Goal: Information Seeking & Learning: Learn about a topic

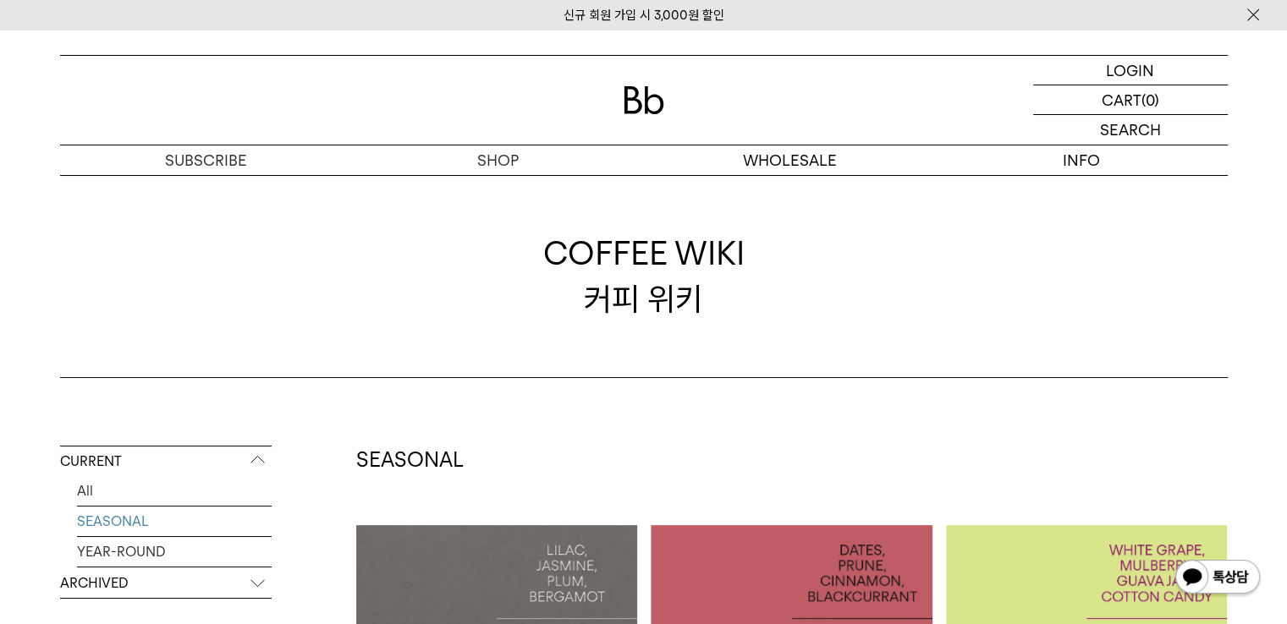
scroll to position [250, 0]
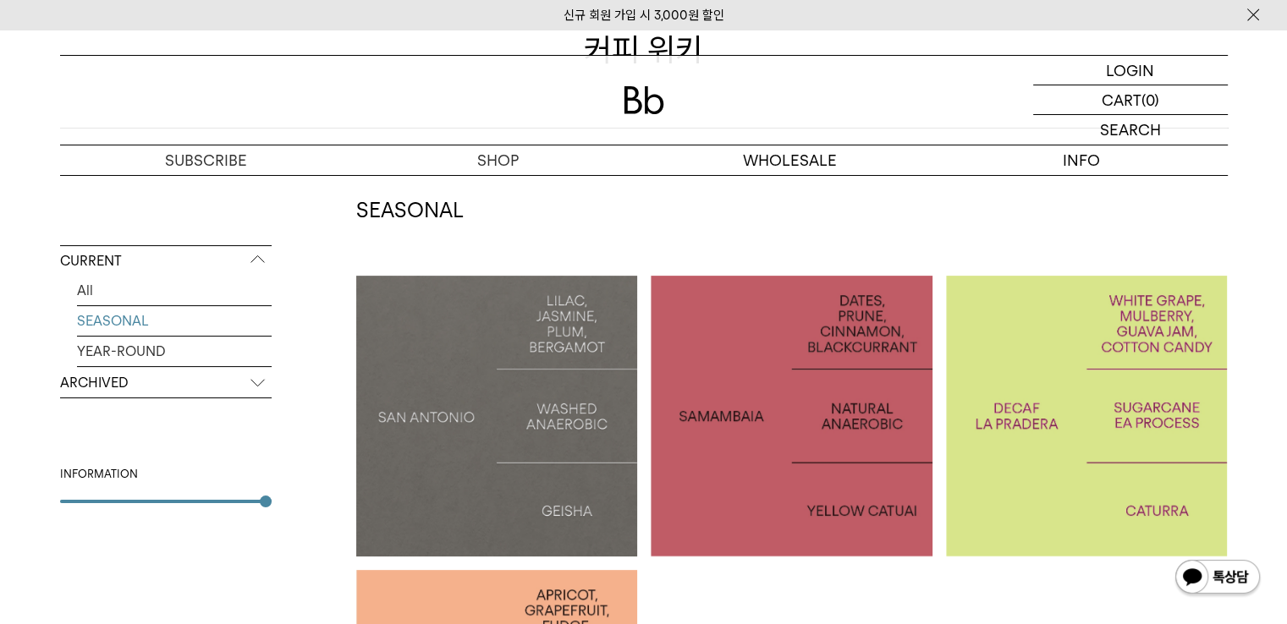
click at [237, 377] on p "ARCHIVED" at bounding box center [165, 383] width 211 height 30
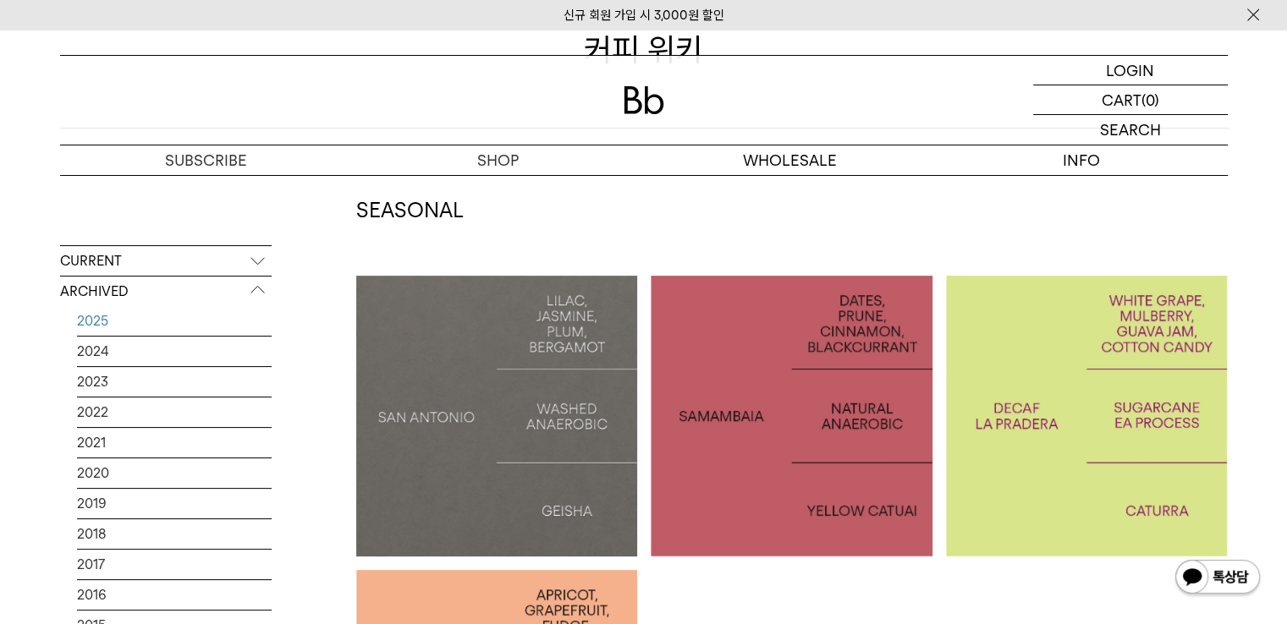
click at [145, 322] on link "2025" at bounding box center [174, 321] width 195 height 30
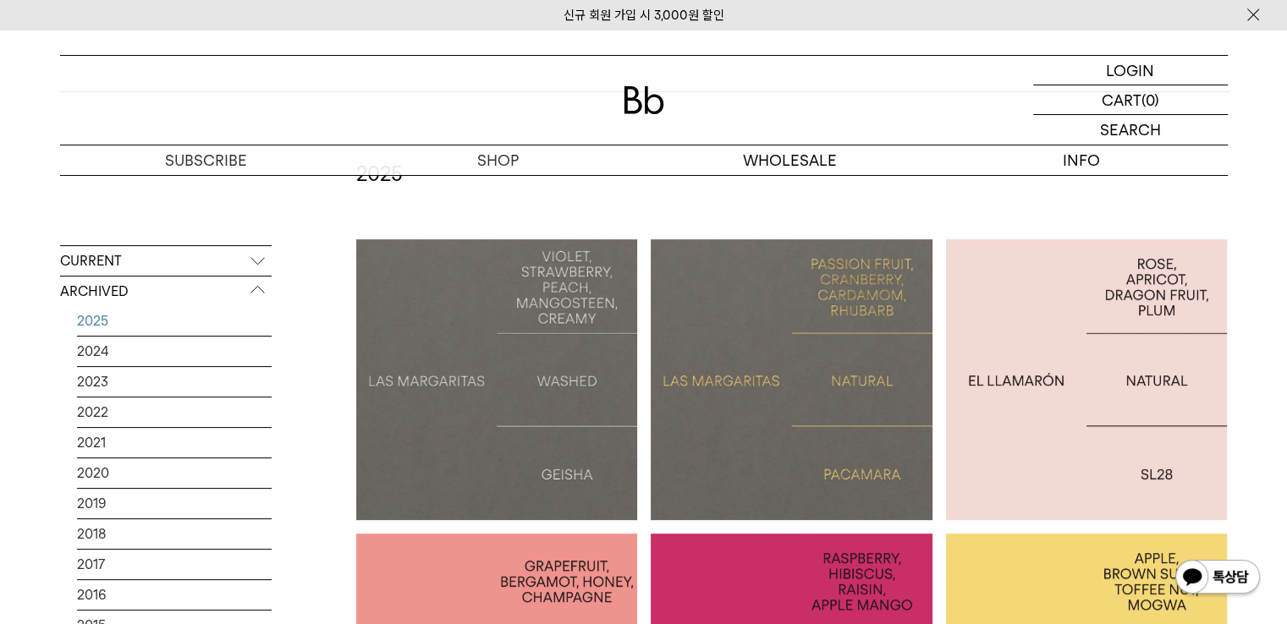
scroll to position [293, 0]
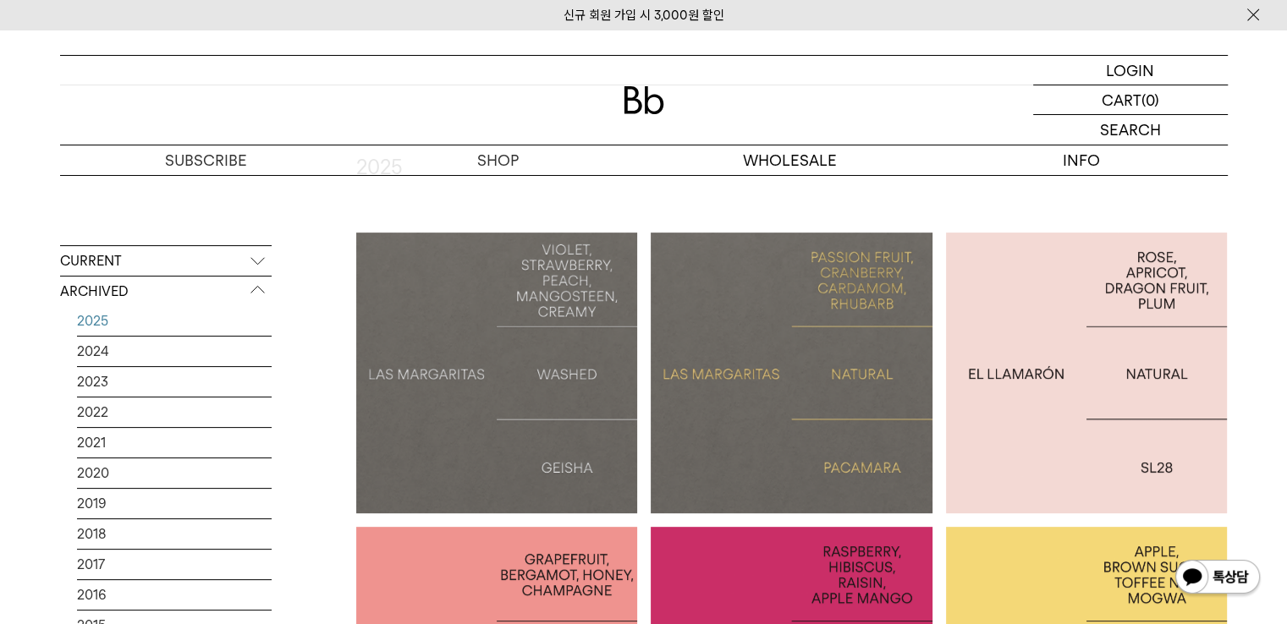
click at [789, 388] on p "LAS MARGARITAS: PACAMARA" at bounding box center [791, 373] width 282 height 49
